Goal: Information Seeking & Learning: Learn about a topic

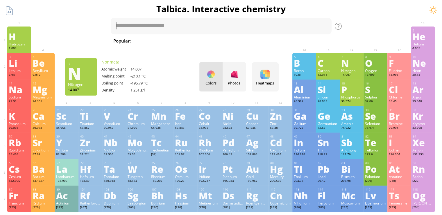
click at [372, 39] on div "1 H Hydrogen 1.008 −1, +1 −1, +1 -259.14 °C -252.87 °C 0.0899 g/l 1s 1 2 He Hel…" at bounding box center [221, 39] width 428 height 26
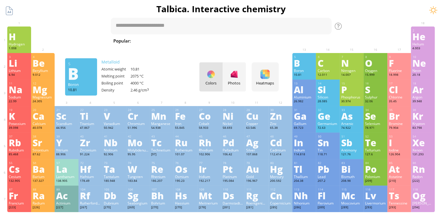
click at [301, 54] on div "5 B Boron 10.81 −5, −1, 0, +1, +2, +3 −5, −1, 0, +1, +2, +3 2075 °C 4000 °C 2.4…" at bounding box center [304, 66] width 24 height 26
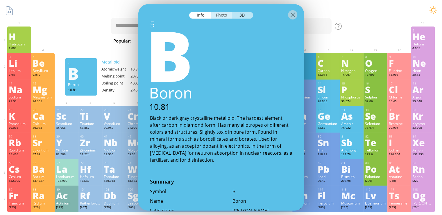
click at [230, 17] on div "Photo" at bounding box center [221, 15] width 21 height 7
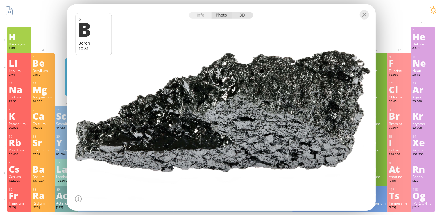
click at [244, 15] on div "3D" at bounding box center [242, 15] width 21 height 7
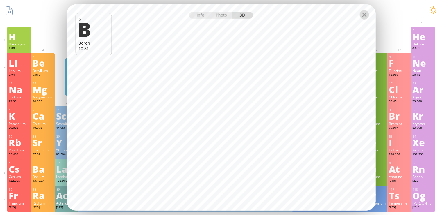
click at [365, 15] on div at bounding box center [364, 14] width 9 height 9
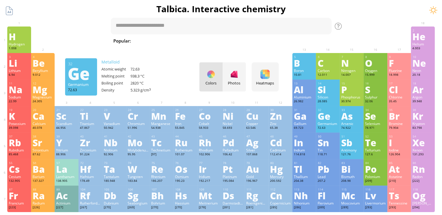
click at [330, 120] on div "Ge" at bounding box center [327, 115] width 21 height 9
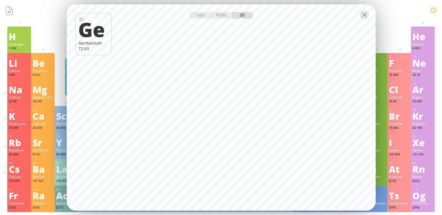
click at [239, 15] on div "Info Photo 3D" at bounding box center [221, 15] width 64 height 7
click at [226, 19] on div at bounding box center [221, 14] width 309 height 20
click at [222, 15] on div "Photo" at bounding box center [221, 15] width 21 height 7
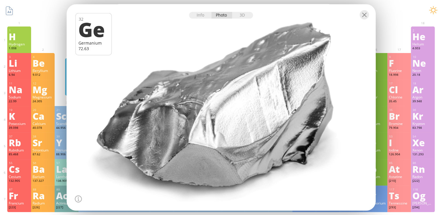
drag, startPoint x: 247, startPoint y: 83, endPoint x: 270, endPoint y: 119, distance: 42.9
click at [270, 119] on div at bounding box center [221, 107] width 312 height 208
click at [242, 17] on div "3D" at bounding box center [242, 15] width 21 height 7
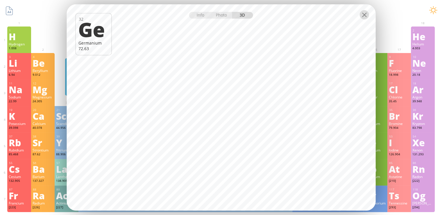
click at [365, 15] on div at bounding box center [364, 14] width 9 height 9
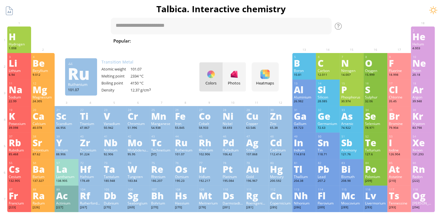
click at [177, 151] on div "Ruthenium" at bounding box center [185, 149] width 21 height 5
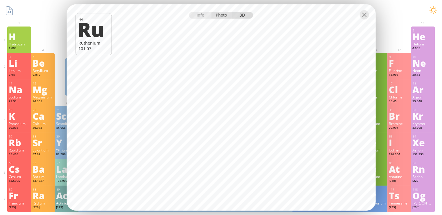
click at [229, 17] on div "Photo" at bounding box center [221, 15] width 21 height 7
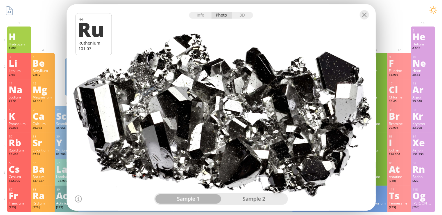
drag, startPoint x: 243, startPoint y: 66, endPoint x: 233, endPoint y: 119, distance: 53.4
click at [233, 119] on div at bounding box center [221, 107] width 312 height 208
drag, startPoint x: 223, startPoint y: 118, endPoint x: 294, endPoint y: 99, distance: 73.0
click at [294, 99] on div at bounding box center [221, 107] width 312 height 208
click at [364, 18] on div at bounding box center [364, 14] width 9 height 9
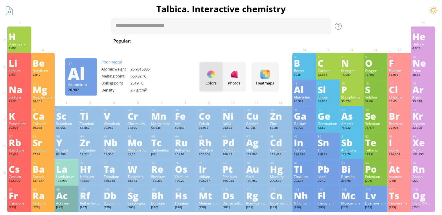
click at [305, 94] on div "Al" at bounding box center [304, 89] width 21 height 9
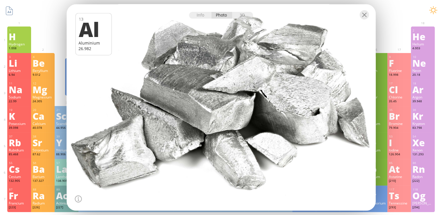
click at [223, 17] on div "Info Photo 3D" at bounding box center [221, 15] width 64 height 7
click at [240, 16] on div "3D" at bounding box center [242, 15] width 21 height 7
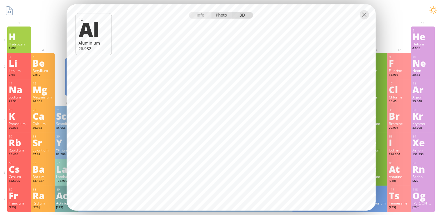
click at [226, 15] on div "Photo" at bounding box center [221, 15] width 21 height 7
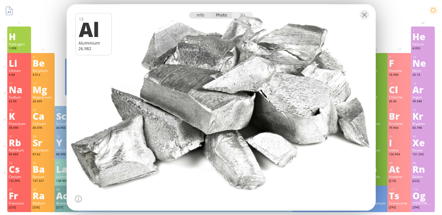
click at [200, 16] on div "Info" at bounding box center [200, 15] width 22 height 7
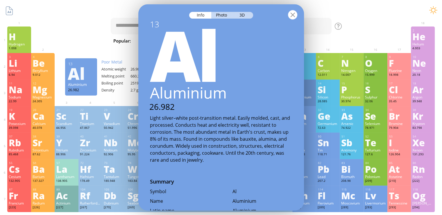
click at [293, 17] on div at bounding box center [292, 14] width 9 height 9
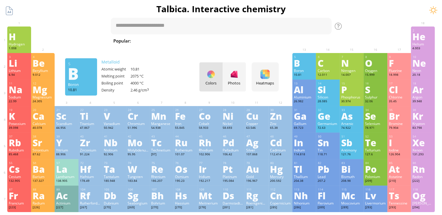
click at [322, 14] on h1 "Talbica. Interactive chemistry" at bounding box center [221, 9] width 436 height 12
